Goal: Obtain resource: Obtain resource

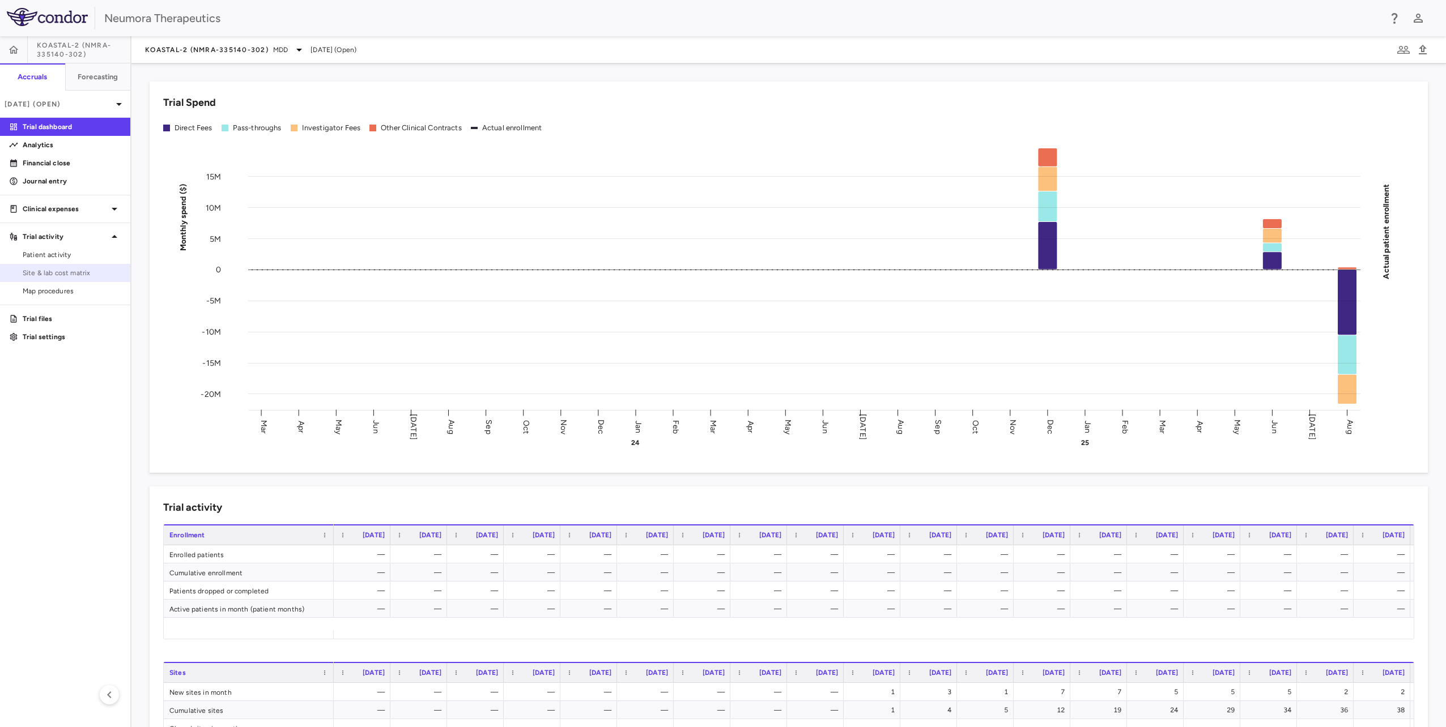
click at [93, 269] on span "Site & lab cost matrix" at bounding box center [72, 273] width 99 height 10
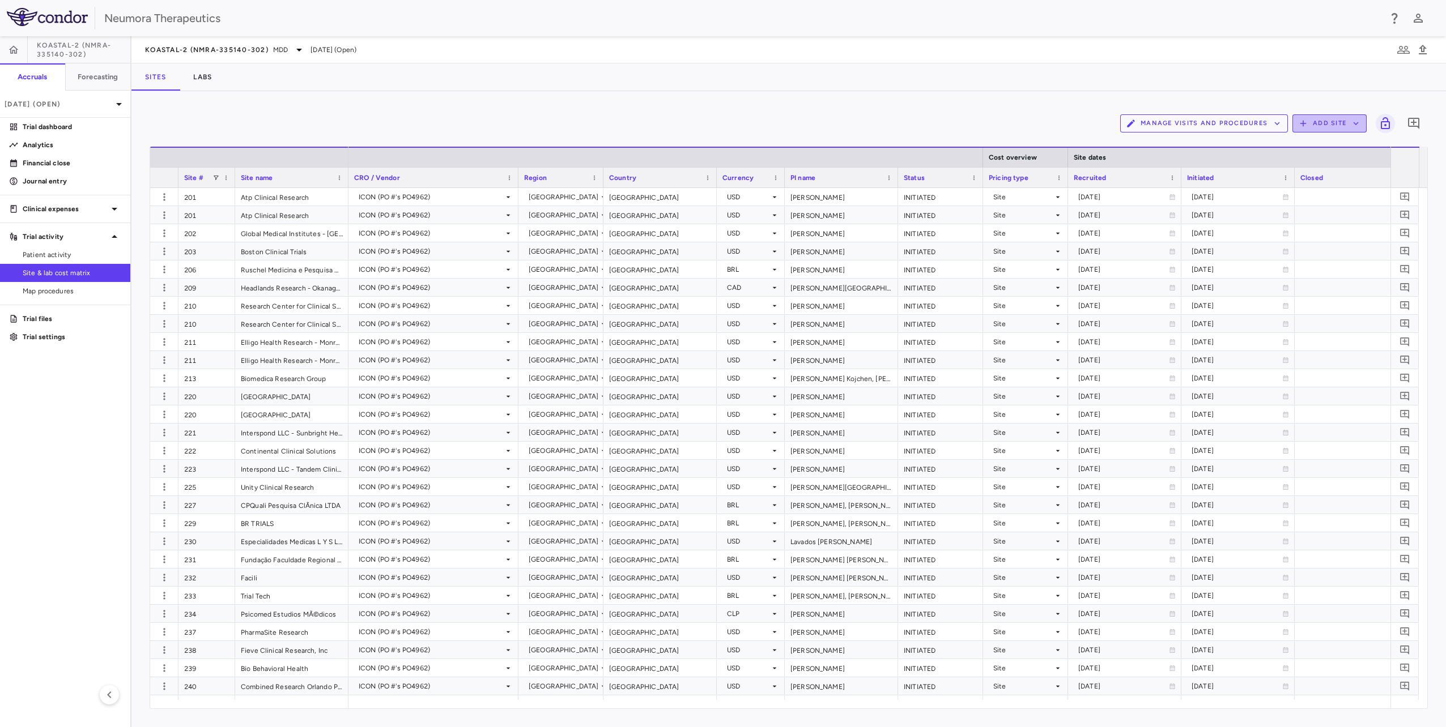
click at [1354, 126] on icon "button" at bounding box center [1356, 123] width 10 height 10
click at [1295, 78] on div at bounding box center [723, 363] width 1446 height 727
click at [981, 90] on div "Sites Labs" at bounding box center [788, 76] width 1314 height 27
click at [880, 122] on div "Manage Visits and Procedures Add Site 0" at bounding box center [789, 123] width 1278 height 28
drag, startPoint x: 394, startPoint y: 104, endPoint x: 369, endPoint y: 114, distance: 26.9
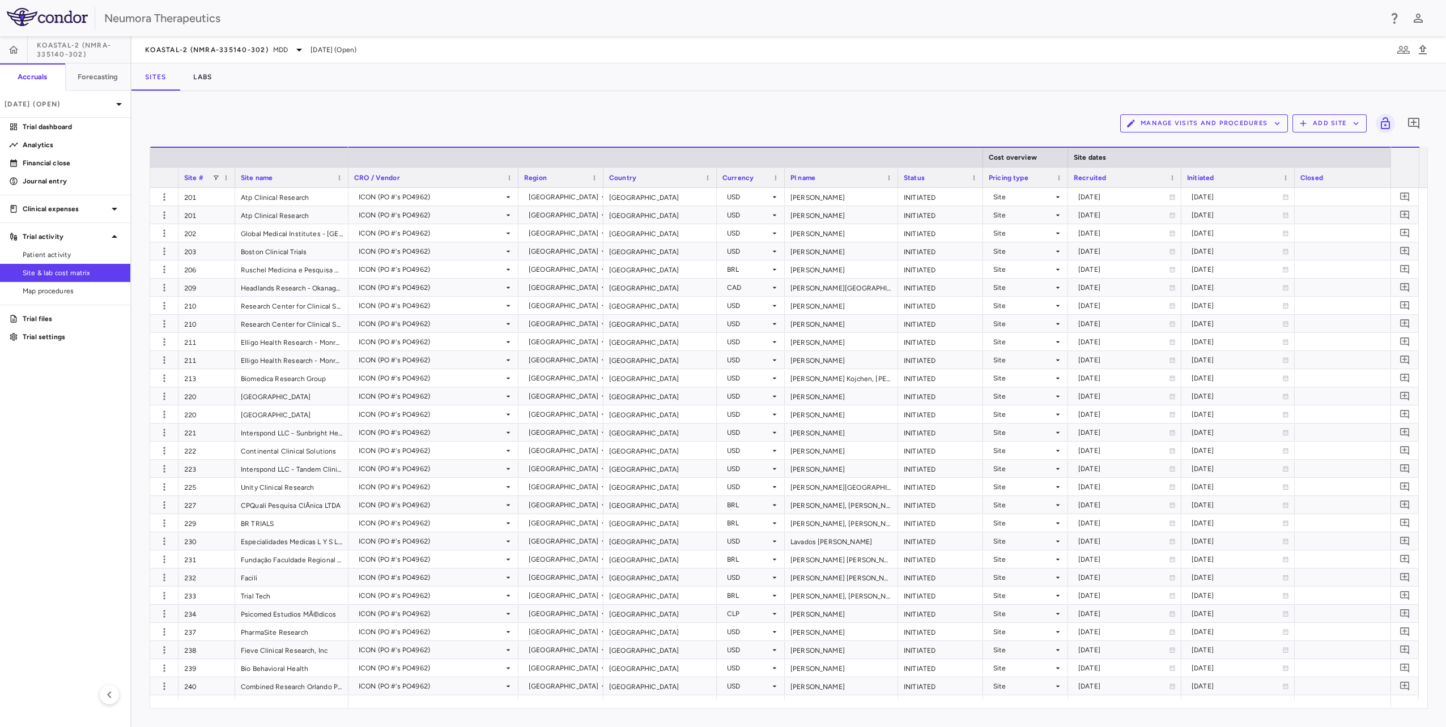
click at [369, 114] on div "Manage Visits and Procedures Add Site 0" at bounding box center [789, 123] width 1278 height 28
click at [332, 198] on div "Atp Clinical Research" at bounding box center [291, 197] width 113 height 18
click at [223, 170] on div "Site #" at bounding box center [206, 178] width 45 height 20
click at [223, 172] on div "Site #" at bounding box center [206, 178] width 45 height 20
click at [204, 176] on div "Site #" at bounding box center [198, 178] width 28 height 14
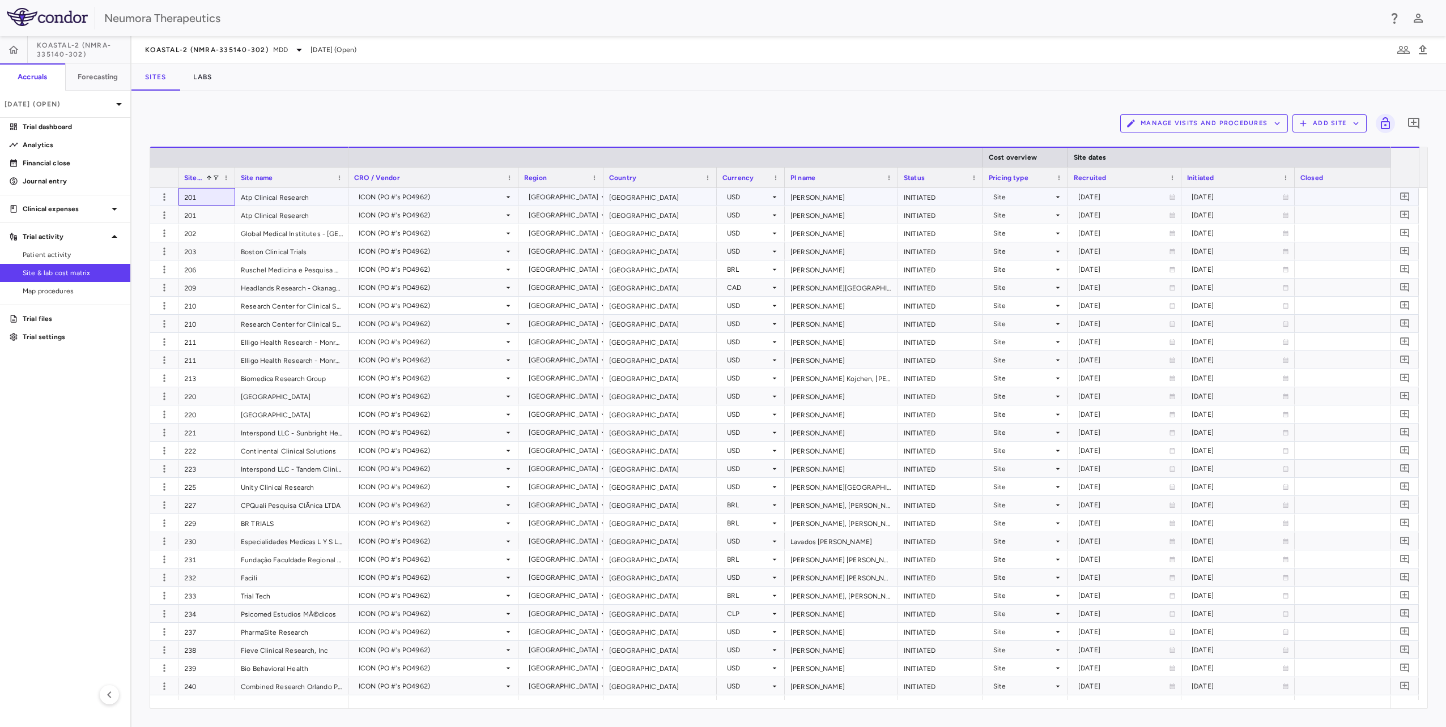
click at [208, 197] on div "201" at bounding box center [206, 197] width 57 height 18
click at [226, 176] on span at bounding box center [226, 178] width 7 height 7
click at [204, 241] on div "202" at bounding box center [206, 233] width 57 height 18
click at [214, 217] on div "201" at bounding box center [206, 215] width 57 height 18
click at [597, 314] on span "Excel Export" at bounding box center [595, 315] width 53 height 16
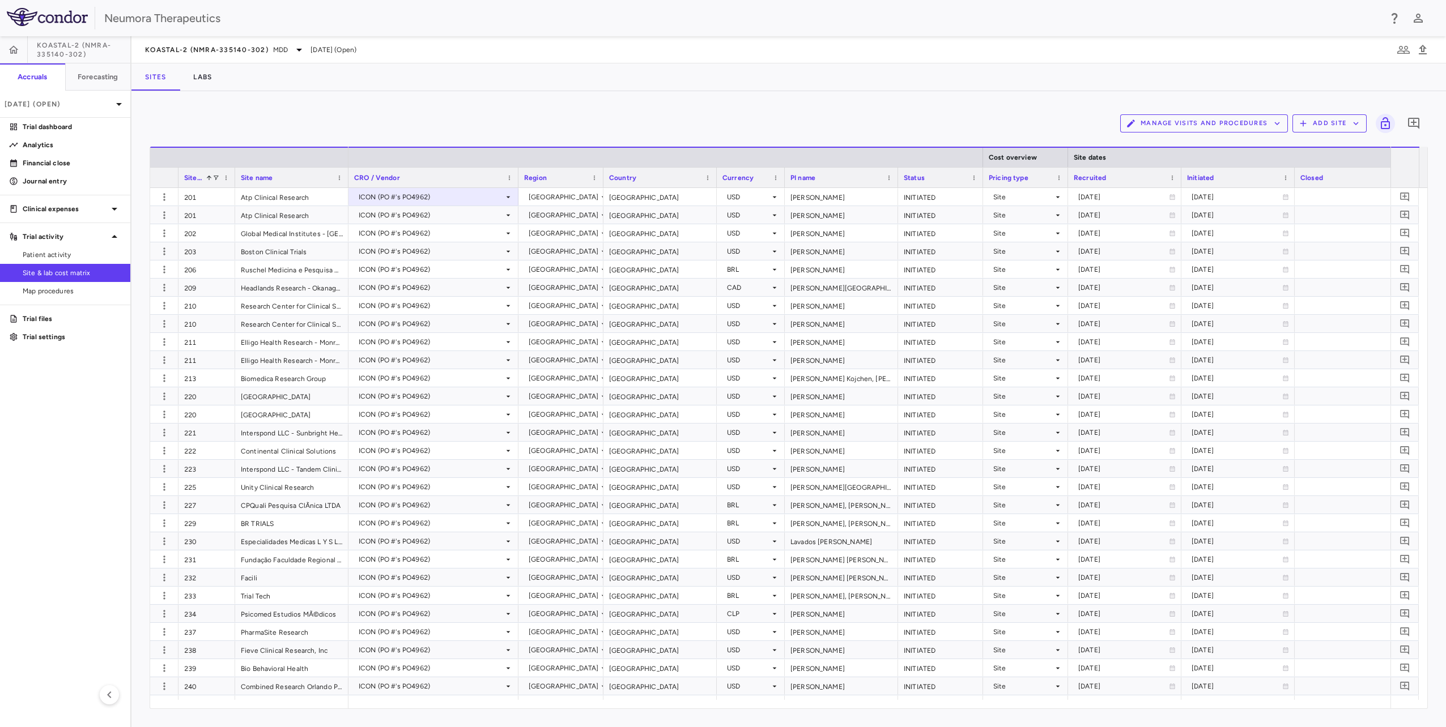
click at [561, 122] on div "Manage Visits and Procedures Add Site 0" at bounding box center [789, 123] width 1278 height 28
